Goal: Transaction & Acquisition: Purchase product/service

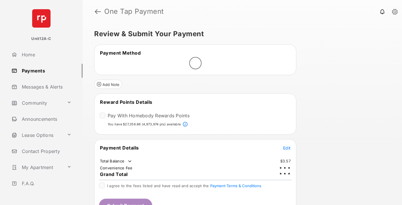
click at [287, 147] on span "Edit" at bounding box center [286, 147] width 7 height 5
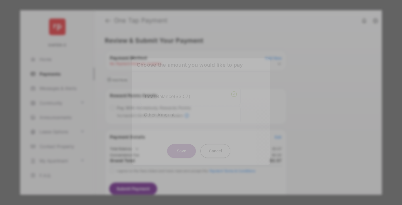
click at [190, 114] on div "Other Amount" at bounding box center [190, 115] width 93 height 10
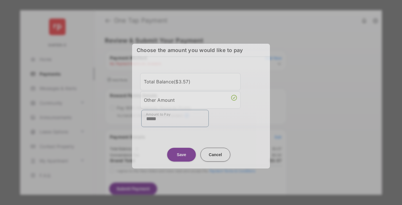
type input "*****"
click at [181, 154] on button "Save" at bounding box center [181, 154] width 29 height 14
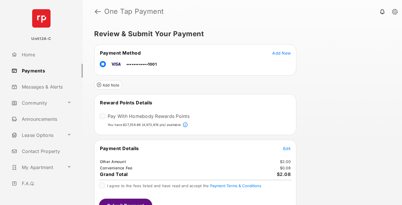
click at [287, 148] on span "Edit" at bounding box center [286, 148] width 7 height 5
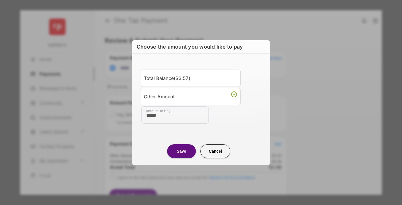
click at [181, 151] on button "Save" at bounding box center [181, 151] width 29 height 14
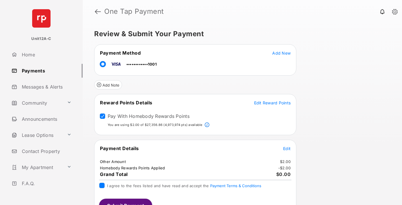
click at [125, 201] on button "Submit Payment" at bounding box center [125, 205] width 53 height 14
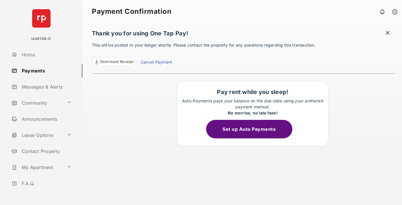
click at [114, 62] on span "Download Receipt" at bounding box center [116, 62] width 33 height 6
